Goal: Navigation & Orientation: Find specific page/section

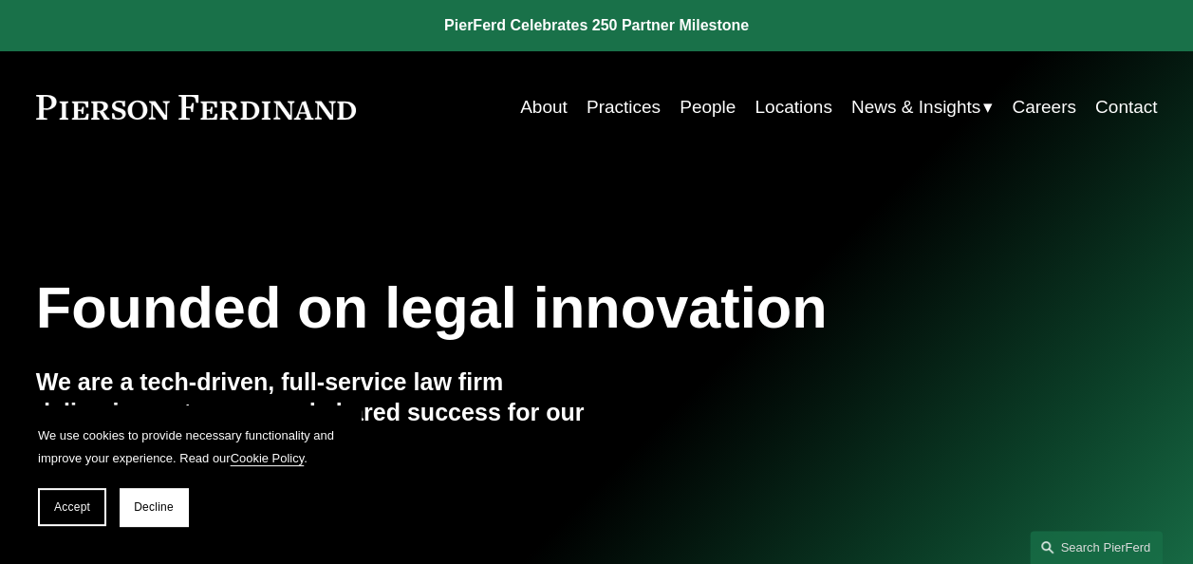
click at [795, 110] on link "Locations" at bounding box center [792, 107] width 77 height 36
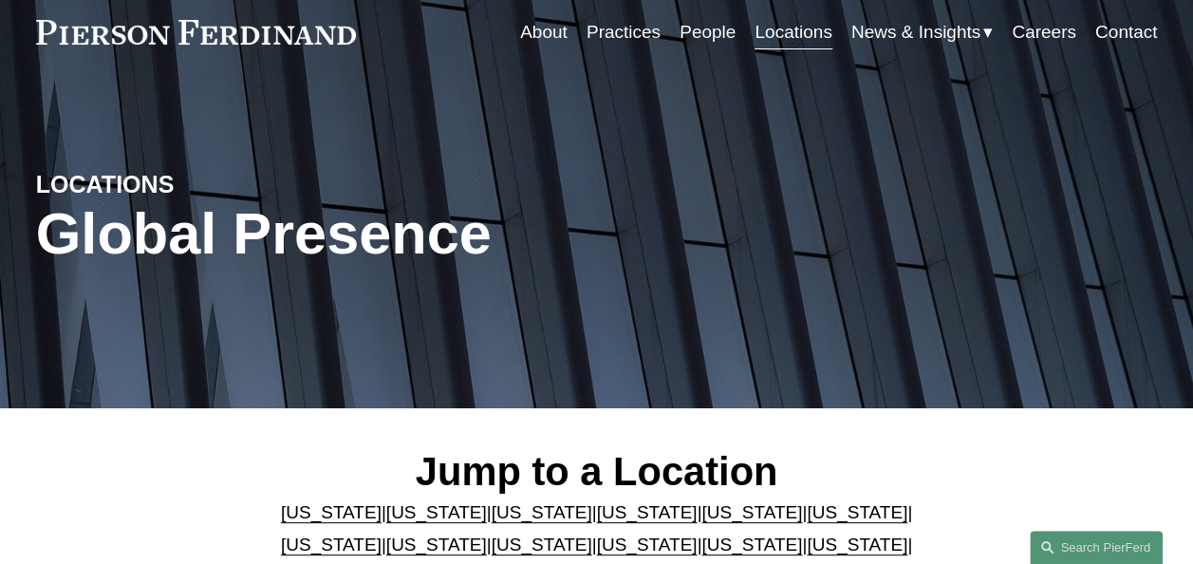
scroll to position [380, 0]
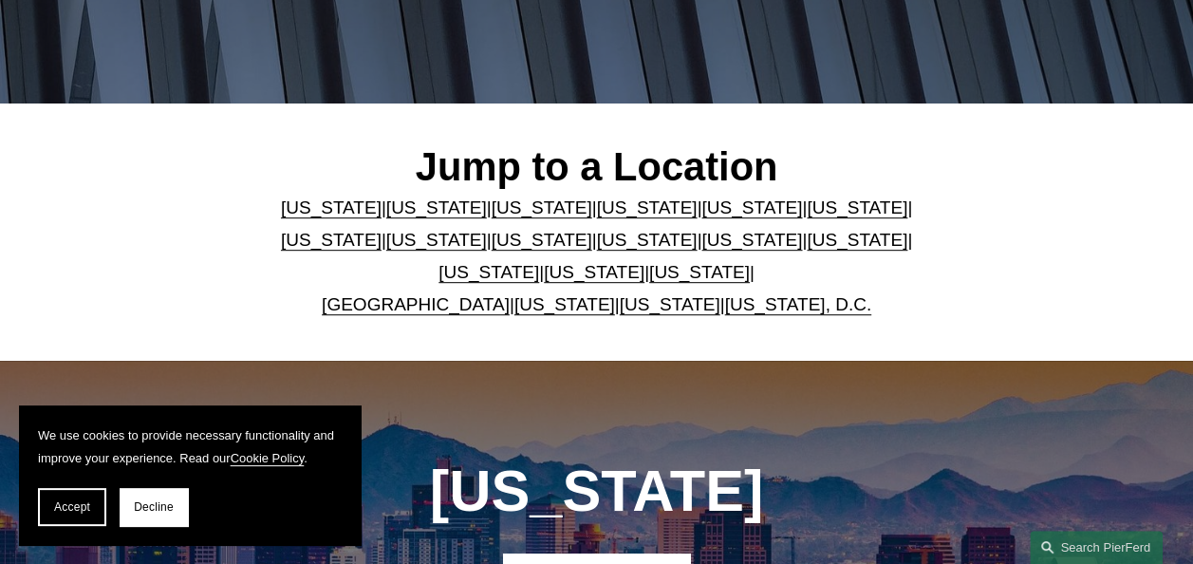
click at [720, 216] on link "Florida" at bounding box center [751, 207] width 101 height 20
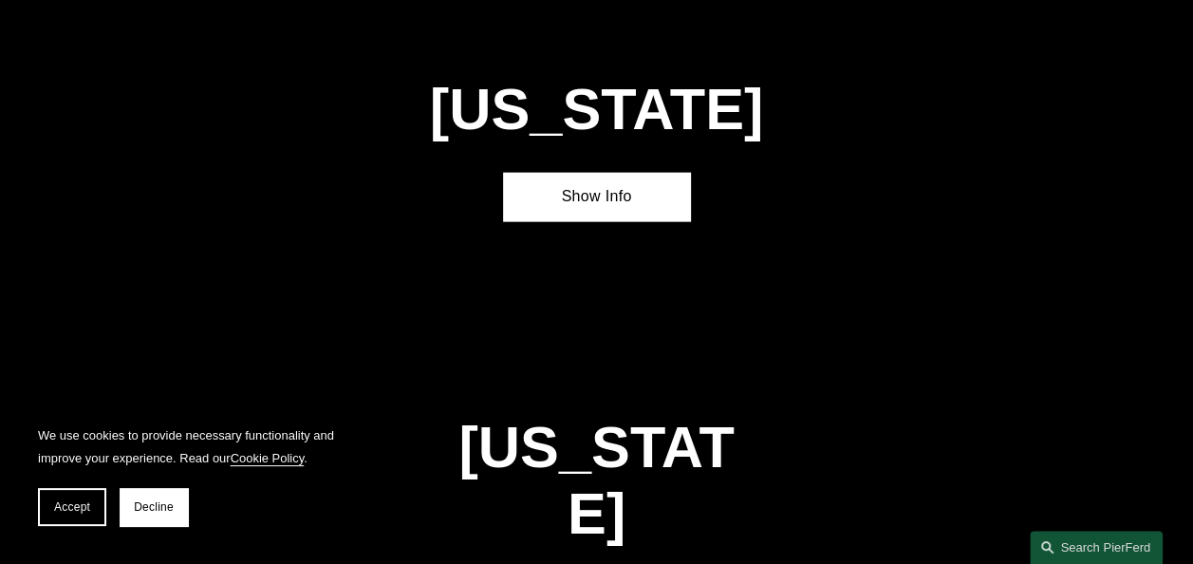
scroll to position [2110, 0]
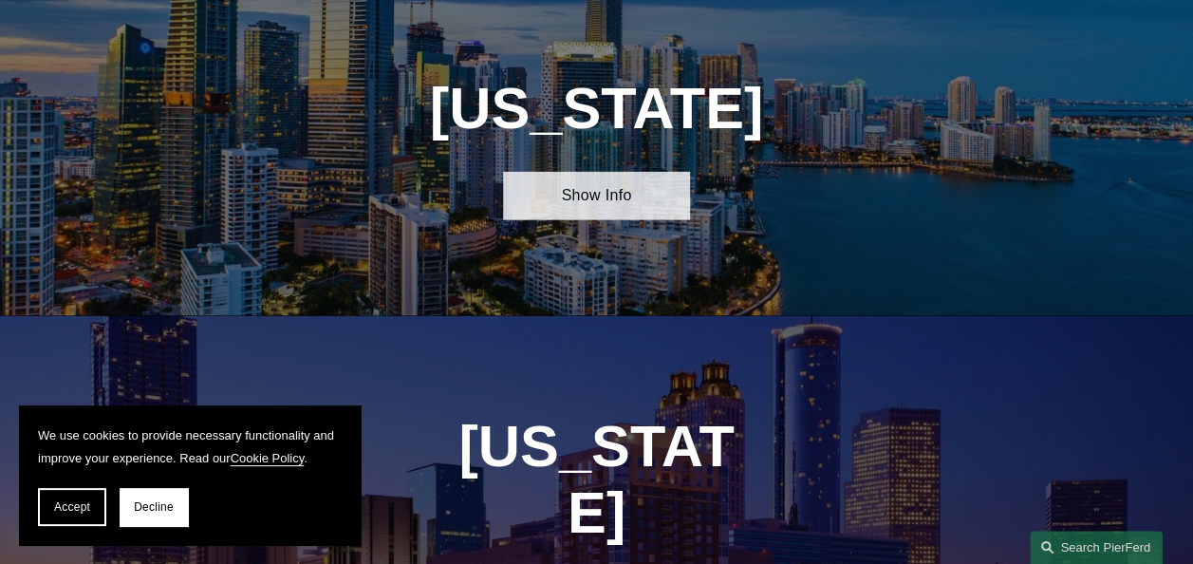
click at [601, 220] on link "Show Info" at bounding box center [596, 196] width 187 height 48
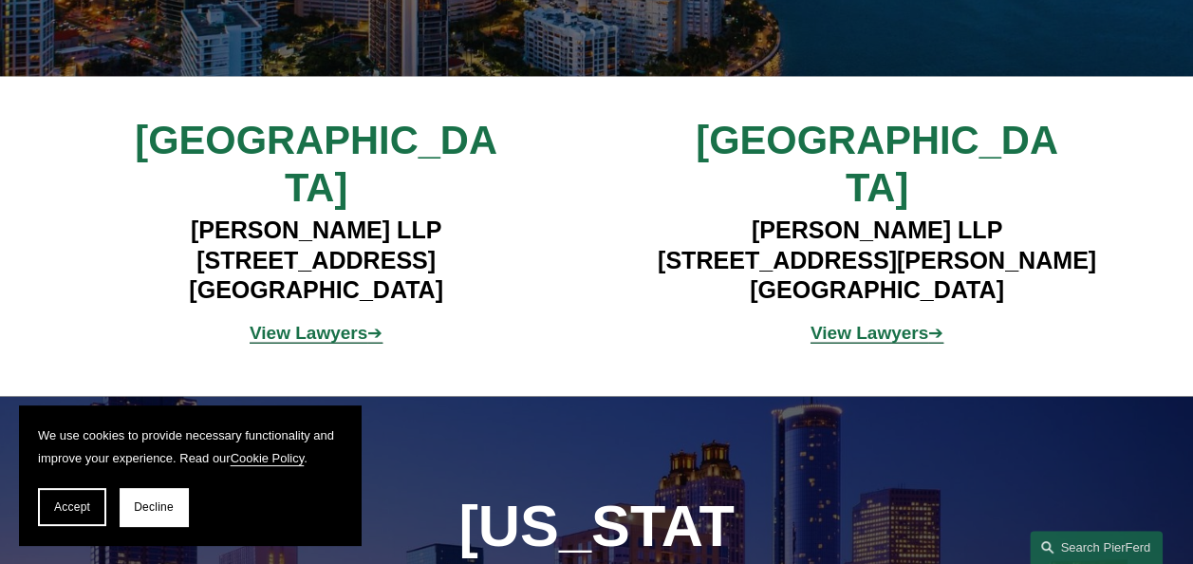
scroll to position [2395, 0]
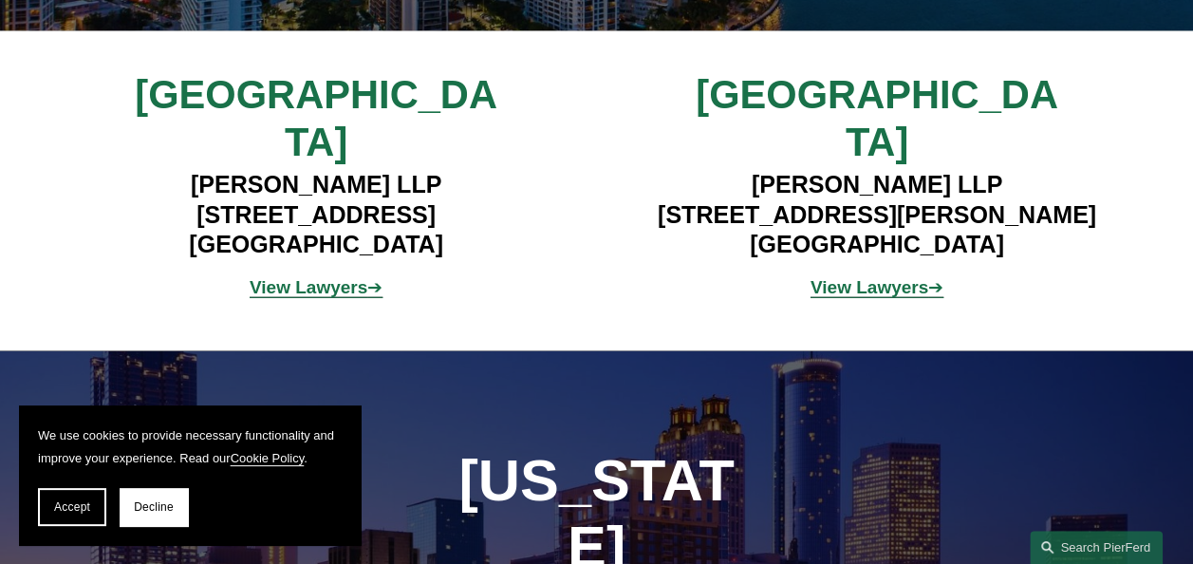
click at [913, 277] on strong "View Lawyers" at bounding box center [869, 287] width 118 height 20
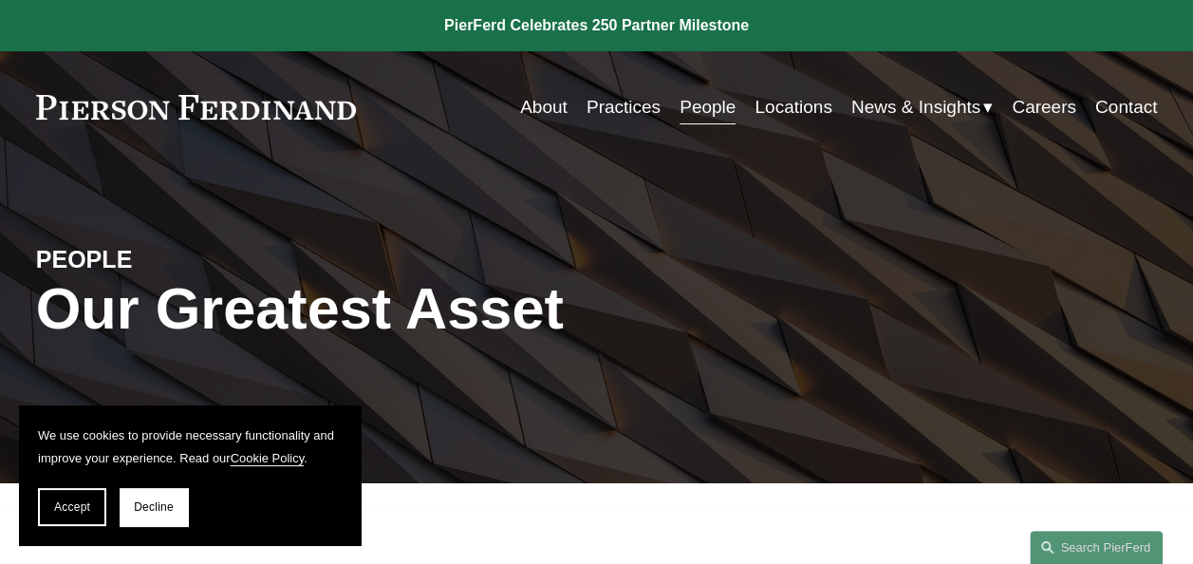
click at [761, 106] on link "Locations" at bounding box center [792, 107] width 77 height 36
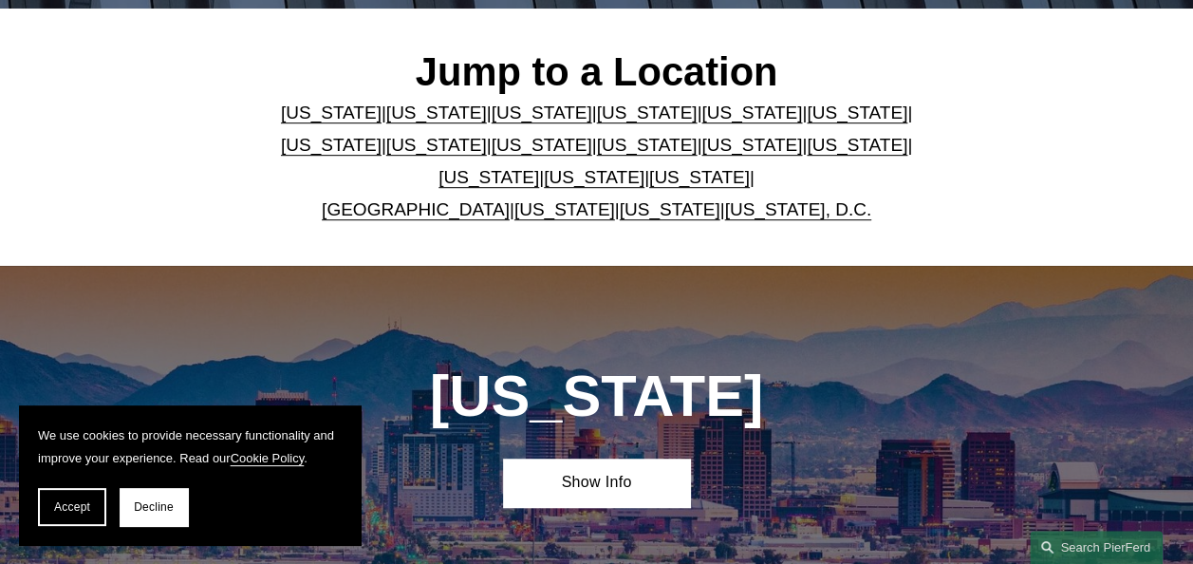
click at [597, 112] on link "[US_STATE]" at bounding box center [647, 112] width 101 height 20
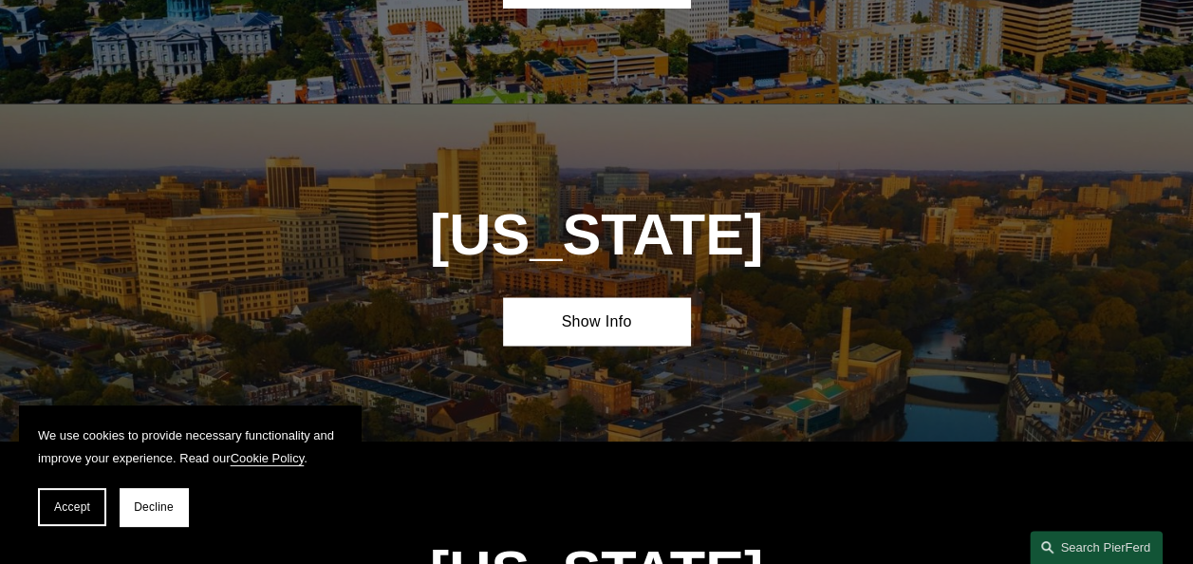
scroll to position [1770, 0]
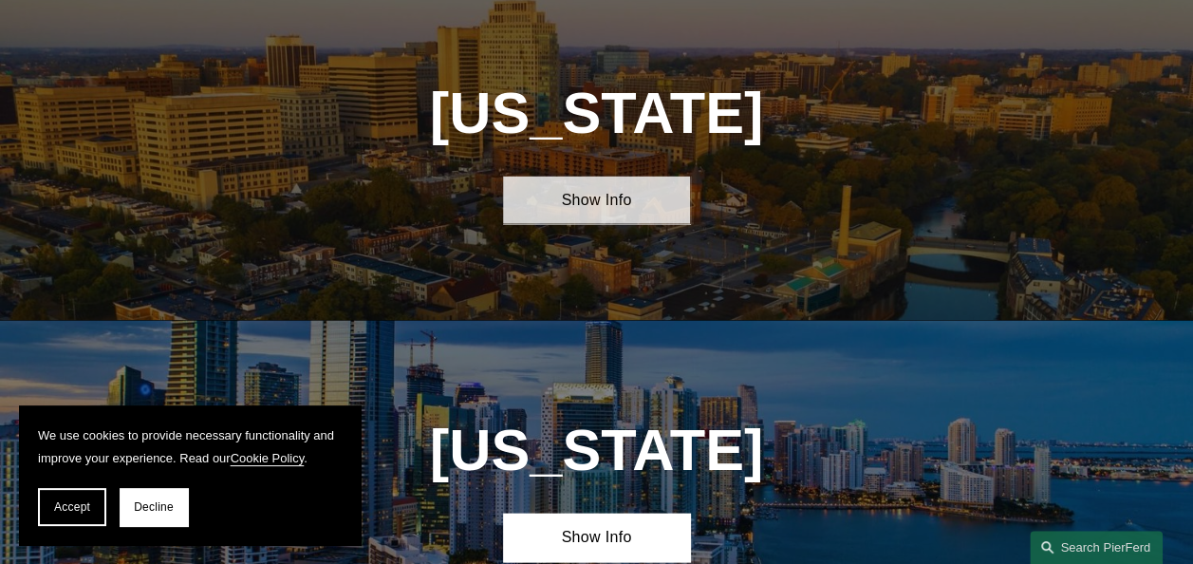
click at [613, 216] on link "Show Info" at bounding box center [596, 200] width 187 height 48
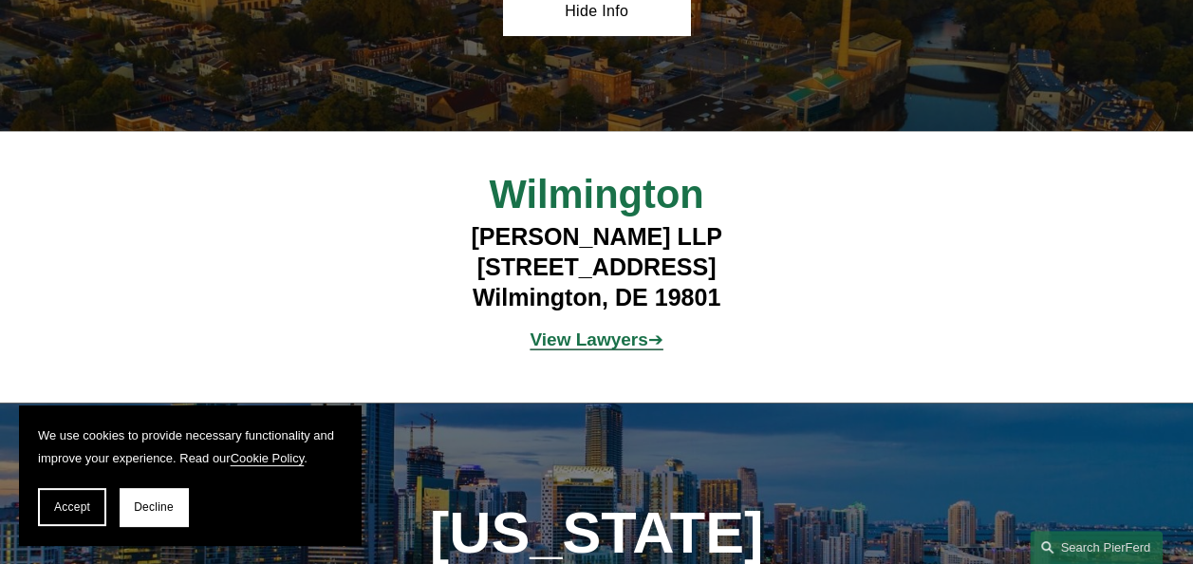
scroll to position [1960, 0]
